Goal: Task Accomplishment & Management: Manage account settings

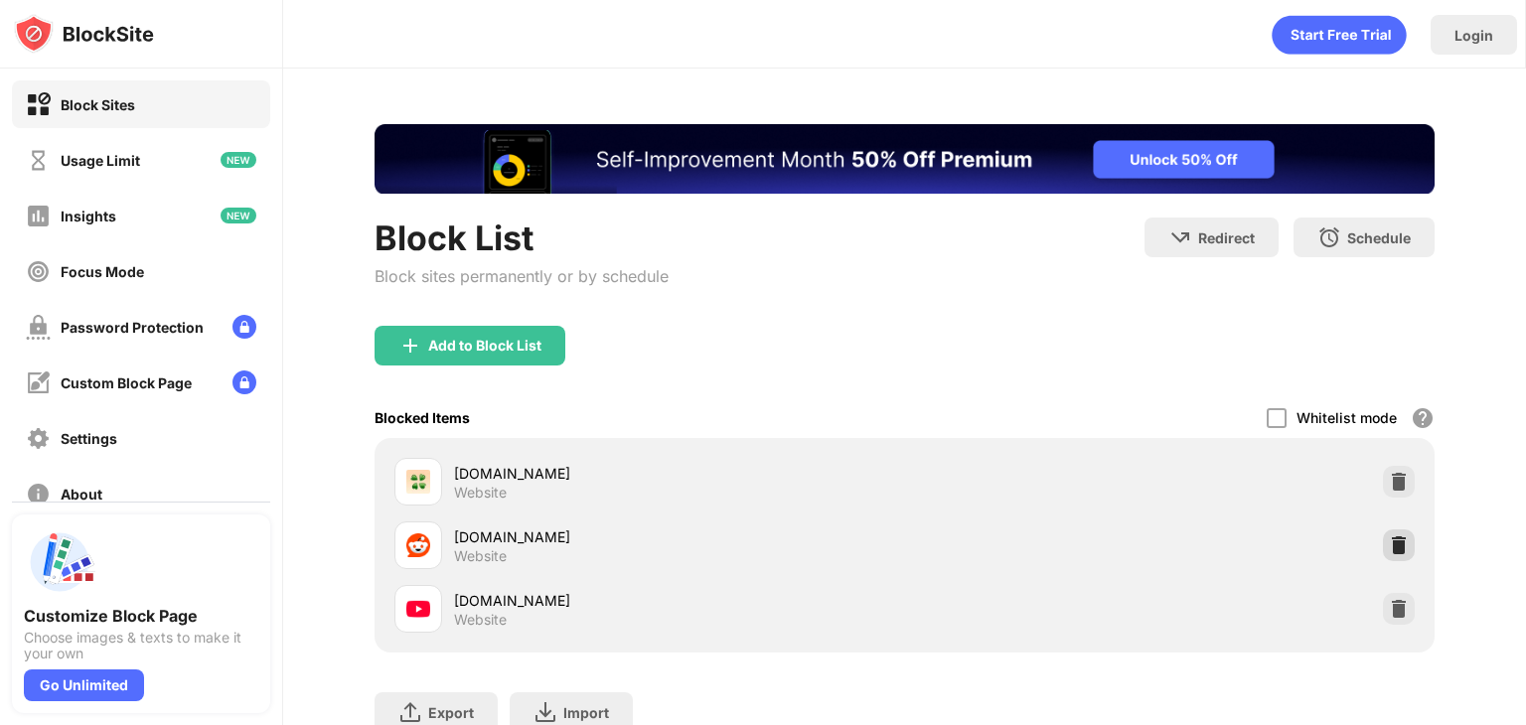
click at [1389, 535] on img at bounding box center [1399, 545] width 20 height 20
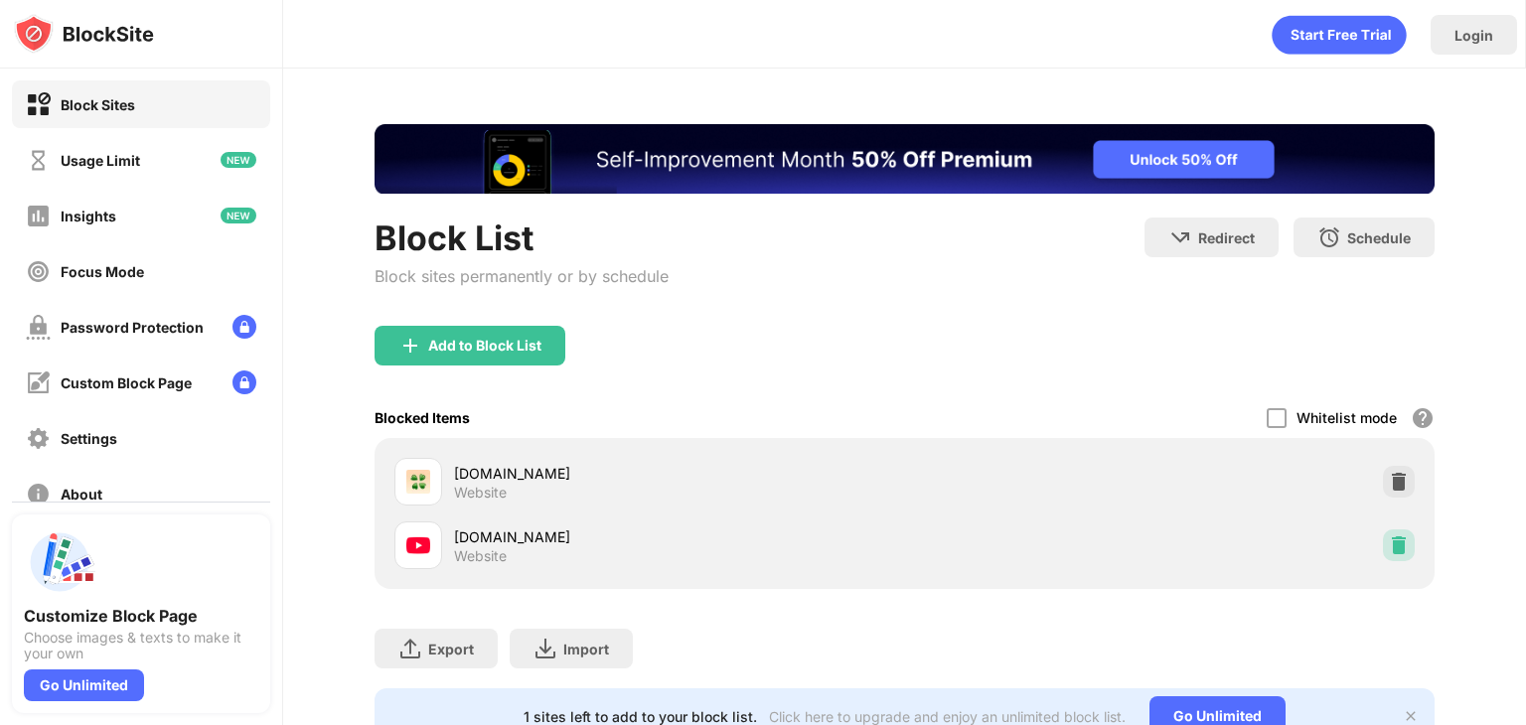
click at [1391, 546] on img at bounding box center [1399, 545] width 20 height 20
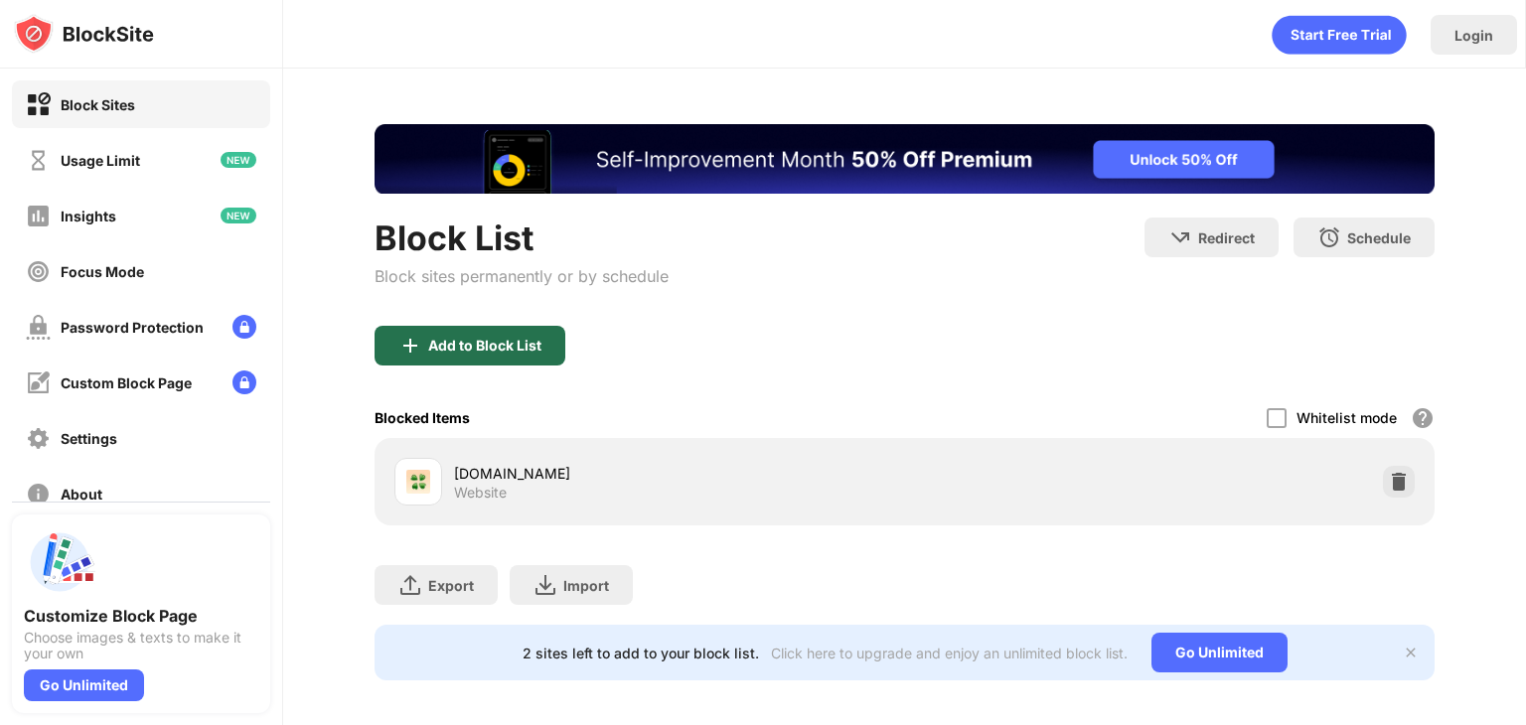
click at [481, 359] on div "Add to Block List" at bounding box center [469, 346] width 191 height 40
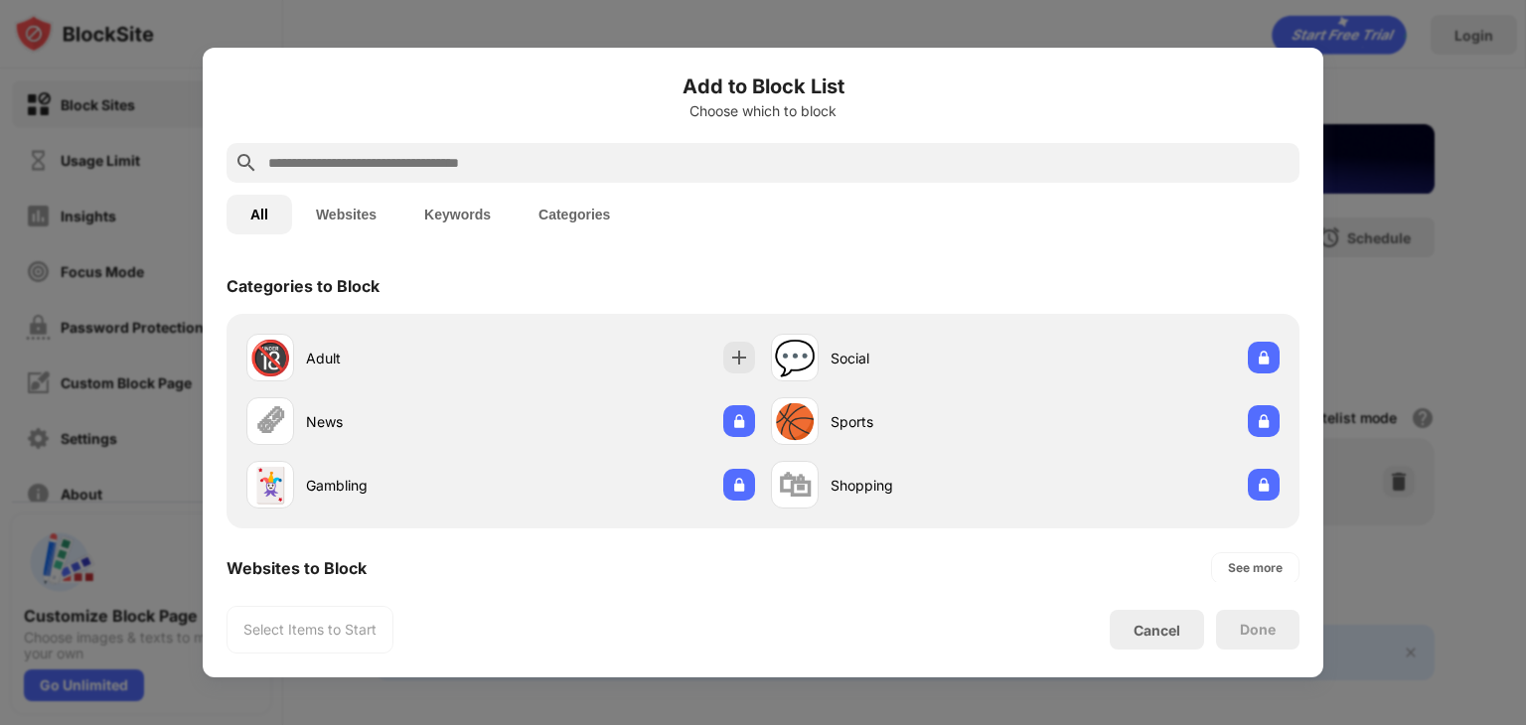
drag, startPoint x: 520, startPoint y: 175, endPoint x: 520, endPoint y: 161, distance: 13.9
click at [520, 161] on div at bounding box center [762, 163] width 1073 height 40
click at [520, 161] on input "text" at bounding box center [778, 163] width 1025 height 24
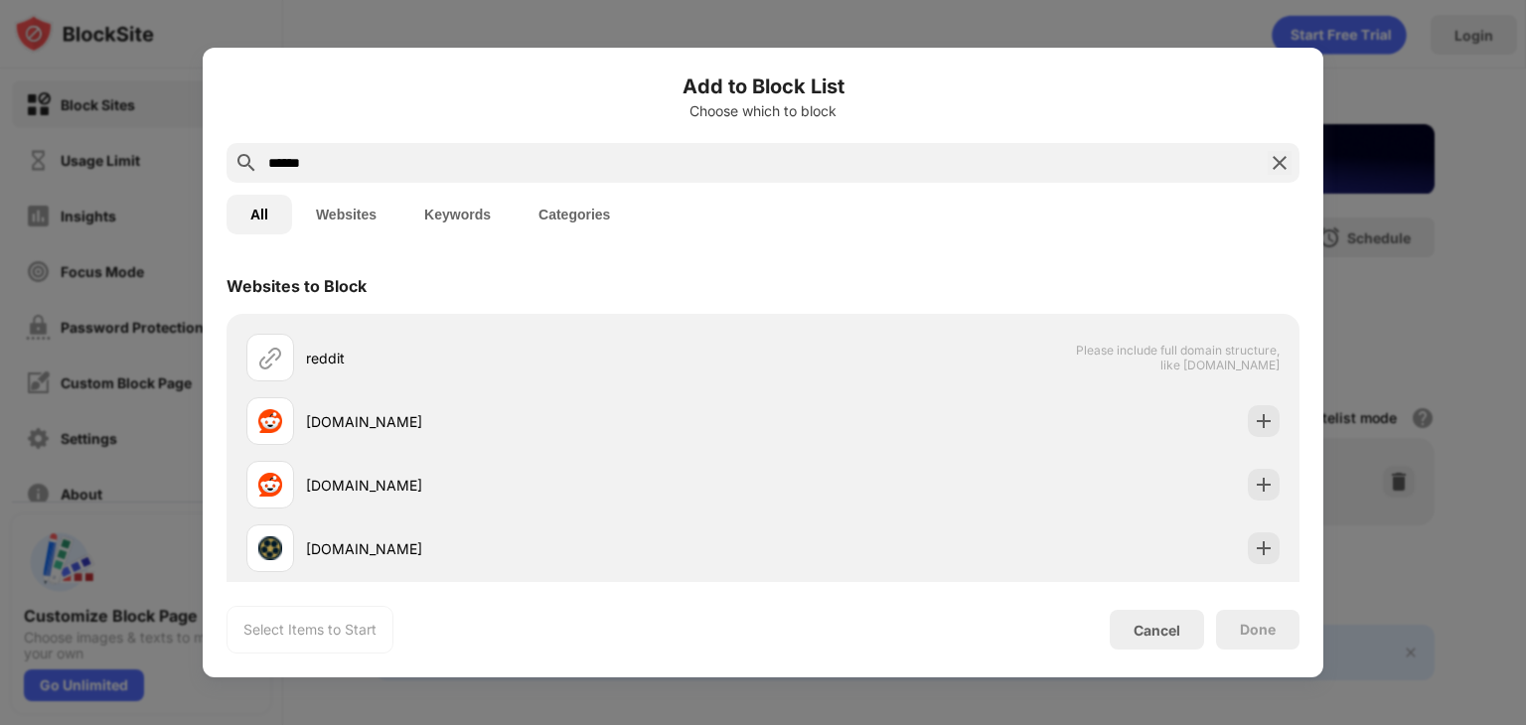
type input "******"
click at [493, 363] on div "reddit" at bounding box center [534, 358] width 457 height 21
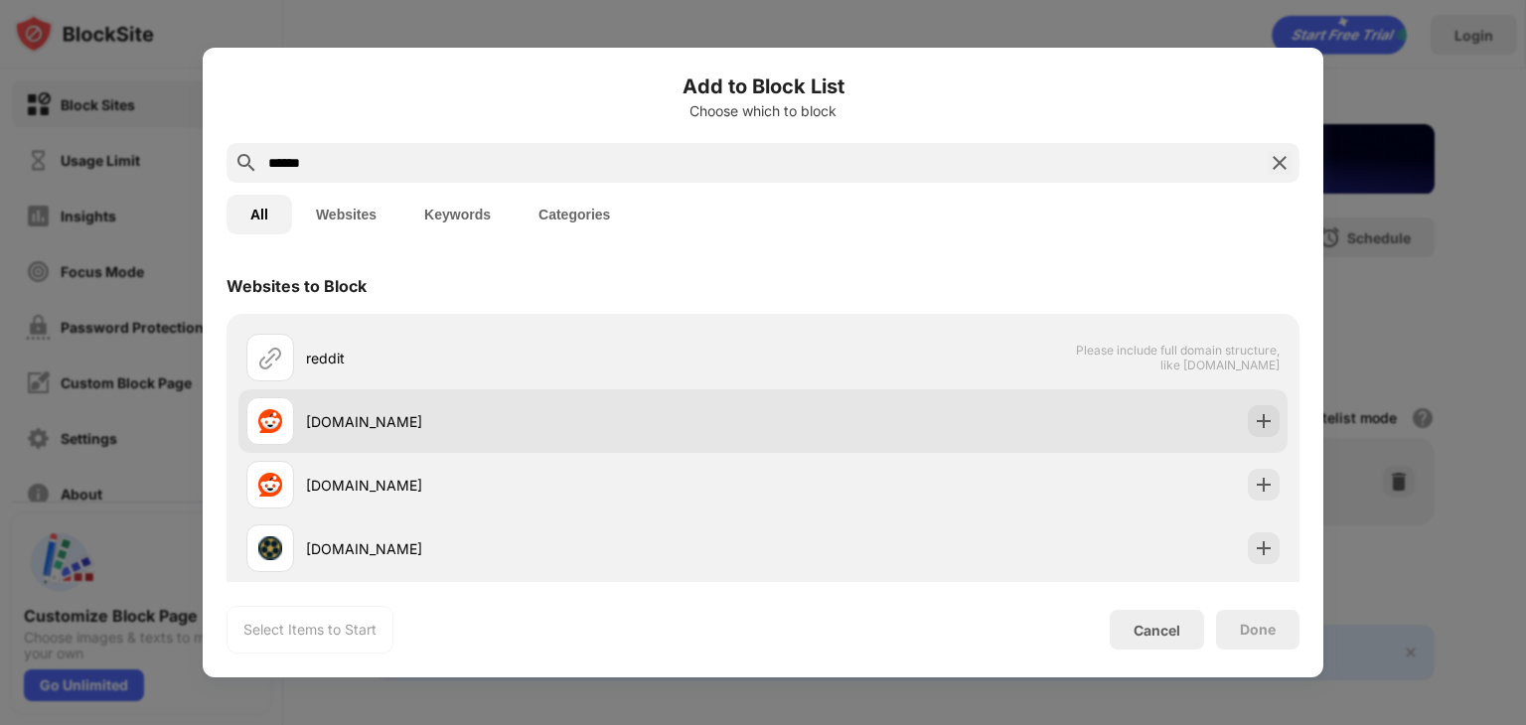
click at [487, 390] on div "[DOMAIN_NAME]" at bounding box center [762, 421] width 1049 height 64
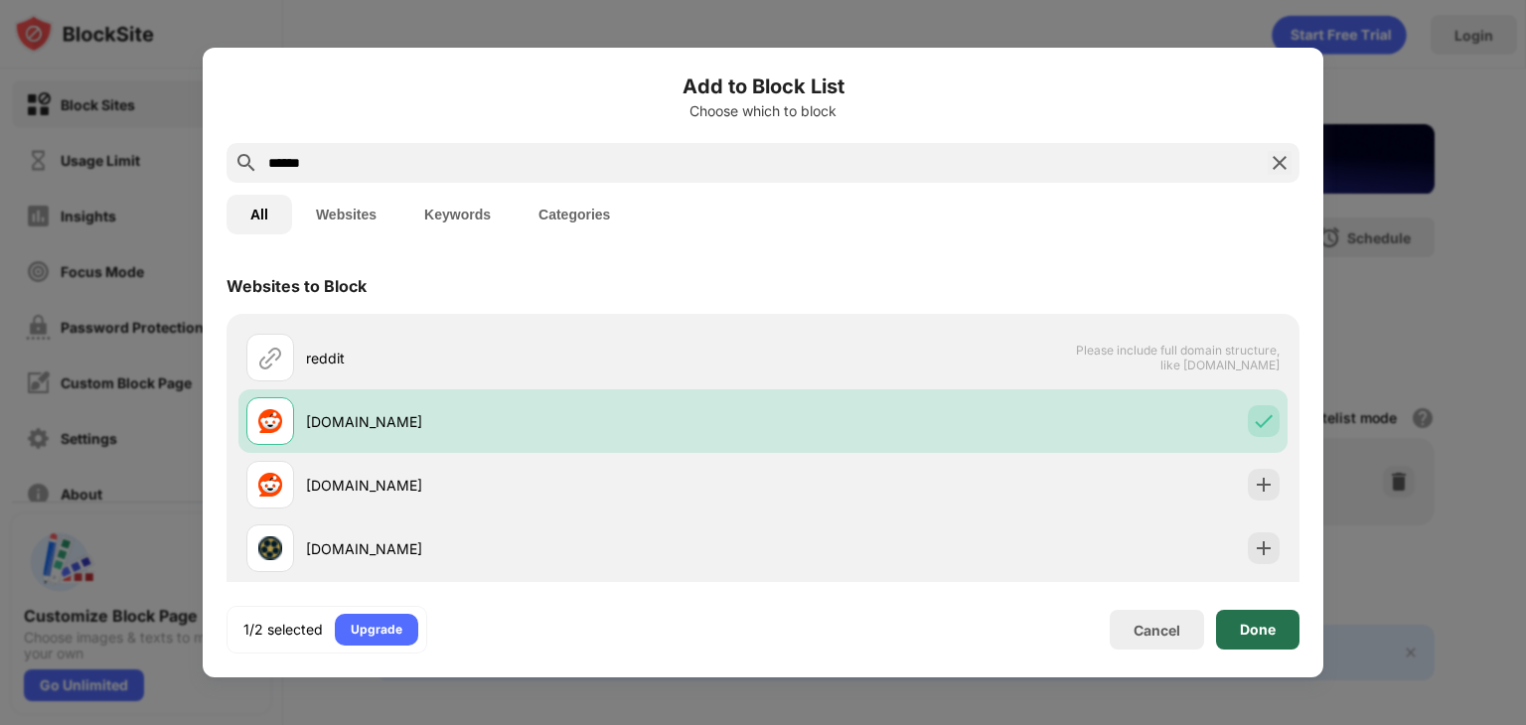
click at [1231, 631] on div "Done" at bounding box center [1257, 630] width 83 height 40
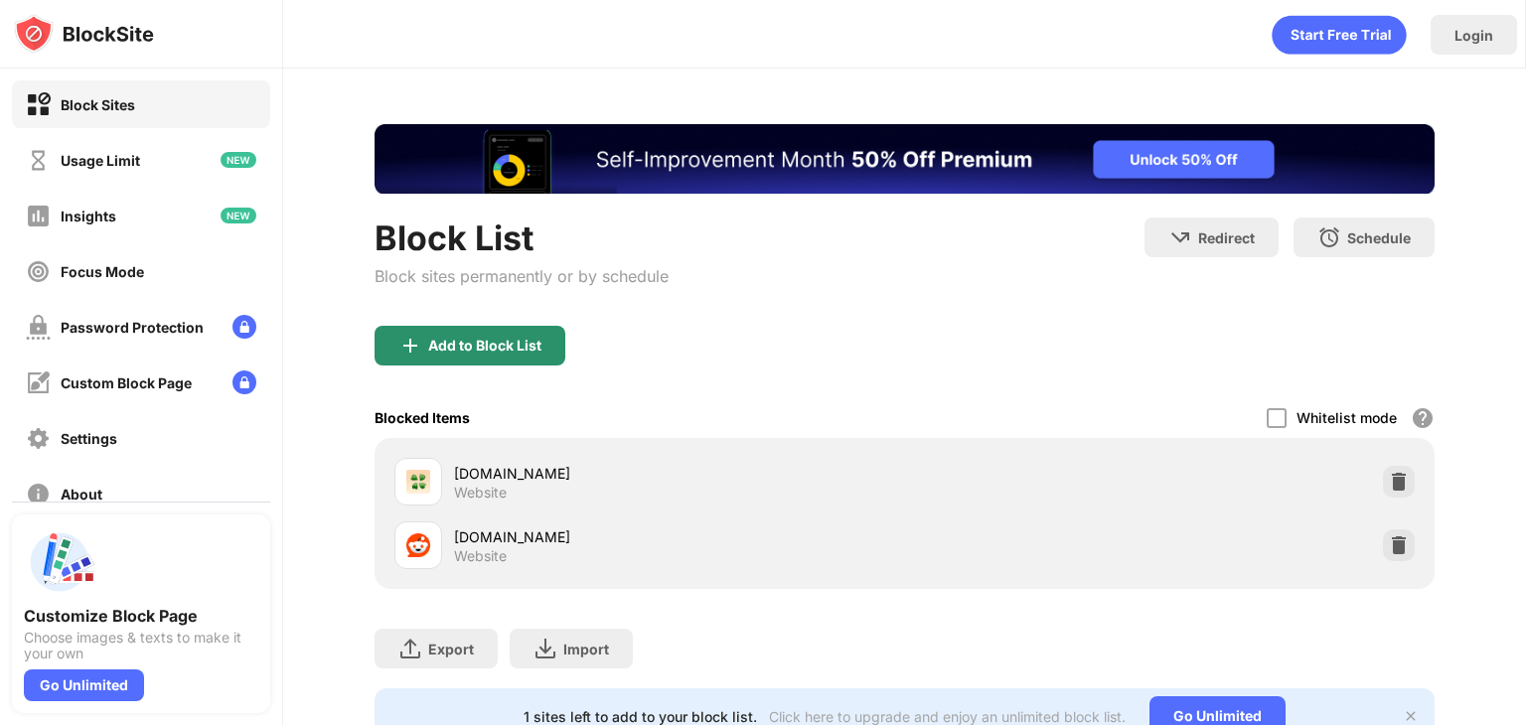
click at [532, 286] on div "Block sites permanently or by schedule" at bounding box center [521, 276] width 294 height 20
click at [532, 351] on div "Add to Block List" at bounding box center [484, 346] width 113 height 16
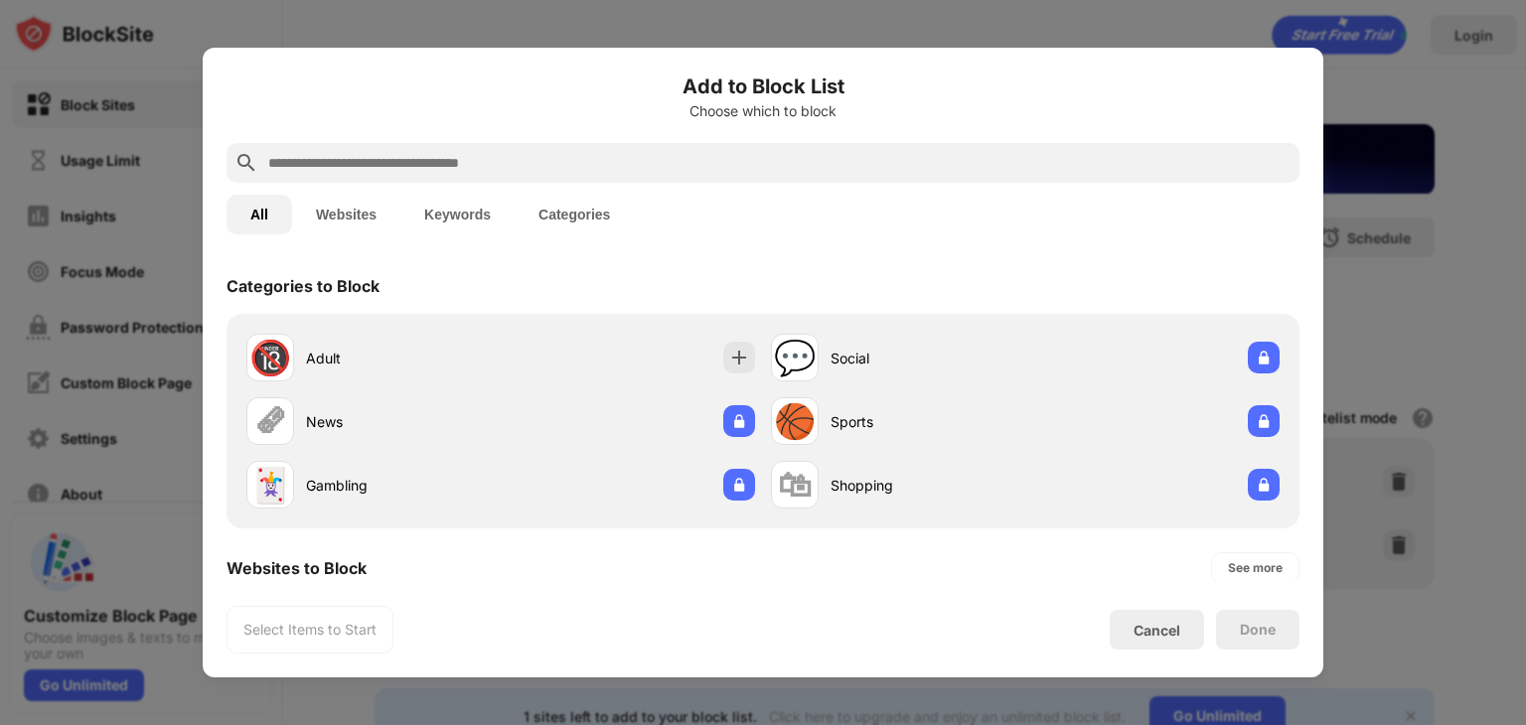
click at [1327, 194] on div at bounding box center [763, 362] width 1526 height 725
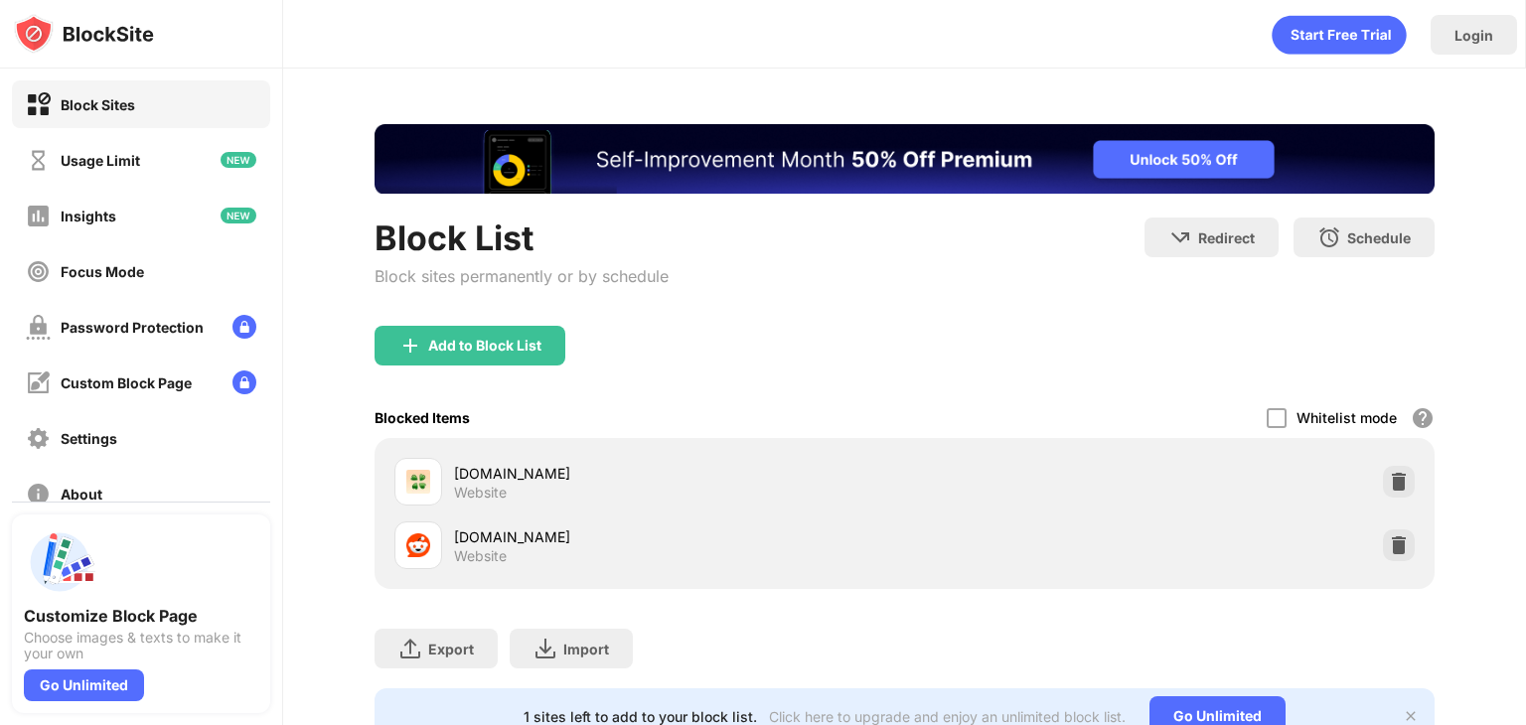
click at [1398, 553] on div "[DOMAIN_NAME] Website" at bounding box center [904, 546] width 1036 height 64
click at [1393, 547] on img at bounding box center [1399, 545] width 20 height 20
